Goal: Task Accomplishment & Management: Use online tool/utility

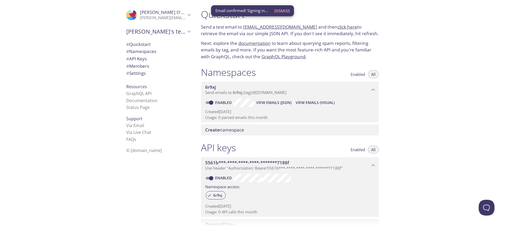
click at [229, 88] on span "6r9xj" at bounding box center [287, 87] width 165 height 6
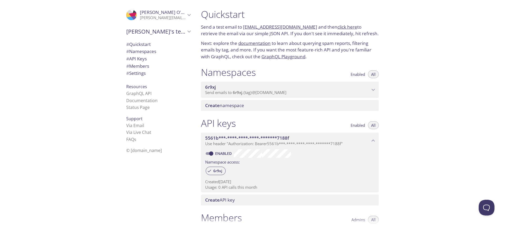
click at [228, 85] on span "6r9xj" at bounding box center [287, 87] width 165 height 6
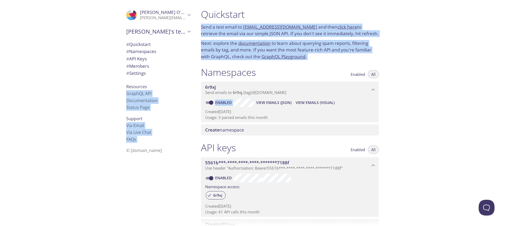
drag, startPoint x: 326, startPoint y: 2, endPoint x: 391, endPoint y: 173, distance: 182.9
click at [390, 173] on div ".cls-1 { fill: #6d5ca8; } .cls-2 { fill: #3fc191; } .cls-3 { fill: #3b4752; } .…" at bounding box center [252, 113] width 505 height 226
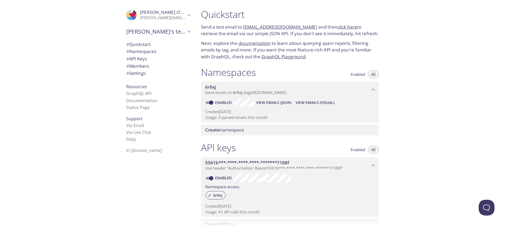
click at [398, 201] on div "Quickstart Send a test email to [EMAIL_ADDRESS][DOMAIN_NAME] and then click her…" at bounding box center [351, 113] width 308 height 226
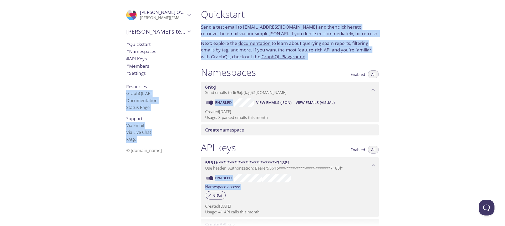
drag, startPoint x: 398, startPoint y: 199, endPoint x: 76, endPoint y: 15, distance: 371.5
click at [75, 15] on div ".cls-1 { fill: #6d5ca8; } .cls-2 { fill: #3fc191; } .cls-3 { fill: #3b4752; } .…" at bounding box center [252, 113] width 505 height 226
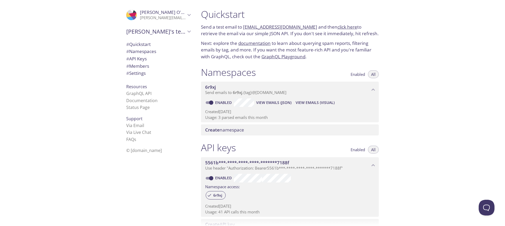
click at [76, 15] on div ".cls-1 { fill: #6d5ca8; } .cls-2 { fill: #3fc191; } .cls-3 { fill: #3b4752; } .…" at bounding box center [98, 113] width 197 height 226
